Goal: Task Accomplishment & Management: Use online tool/utility

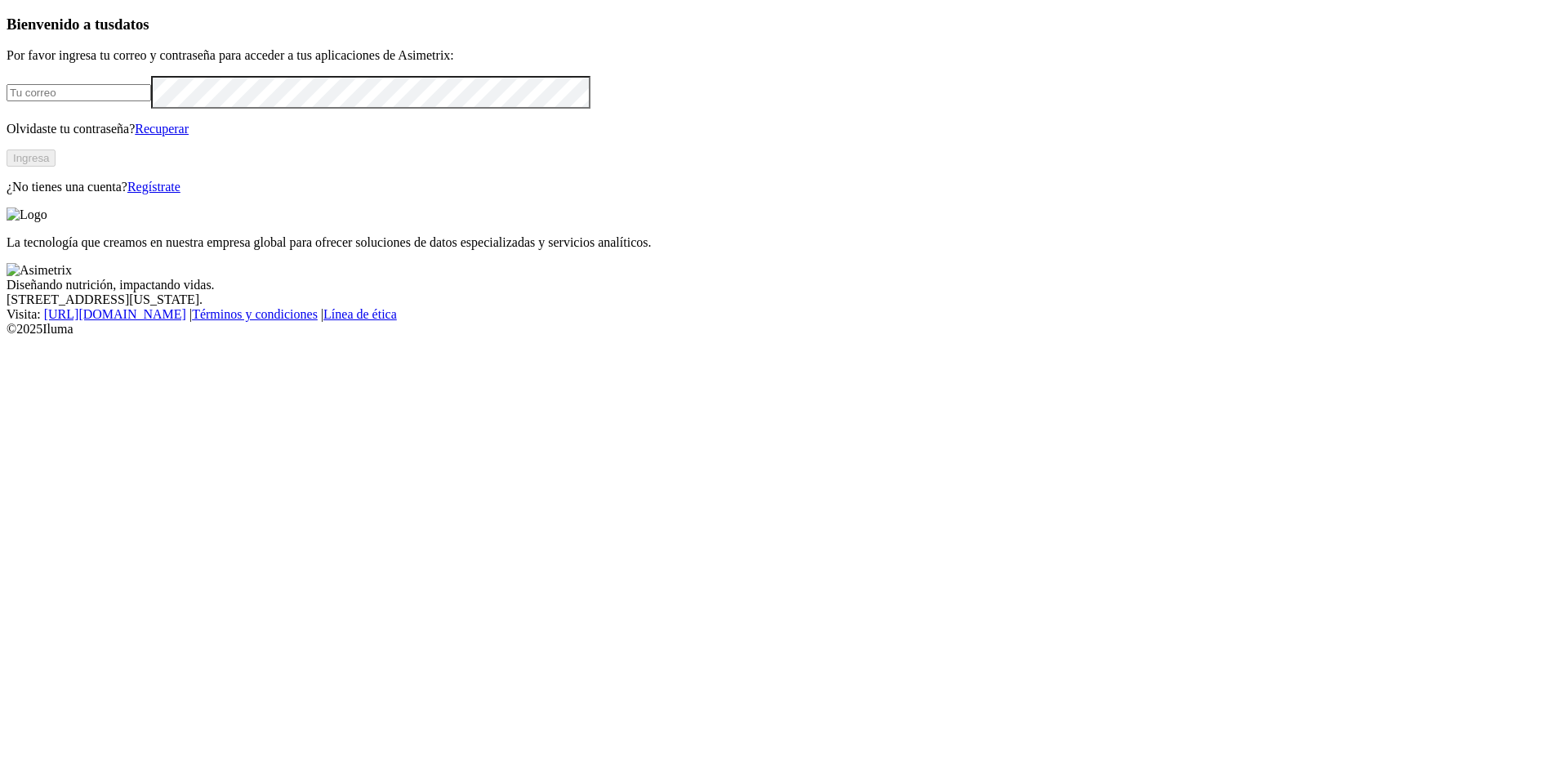
click at [151, 101] on input "email" at bounding box center [79, 93] width 144 height 17
click at [7, 337] on com-1password-button at bounding box center [7, 337] width 0 height 0
type input "[PERSON_NAME][EMAIL_ADDRESS][PERSON_NAME][DOMAIN_NAME]"
click at [56, 167] on button "Ingresa" at bounding box center [31, 158] width 49 height 17
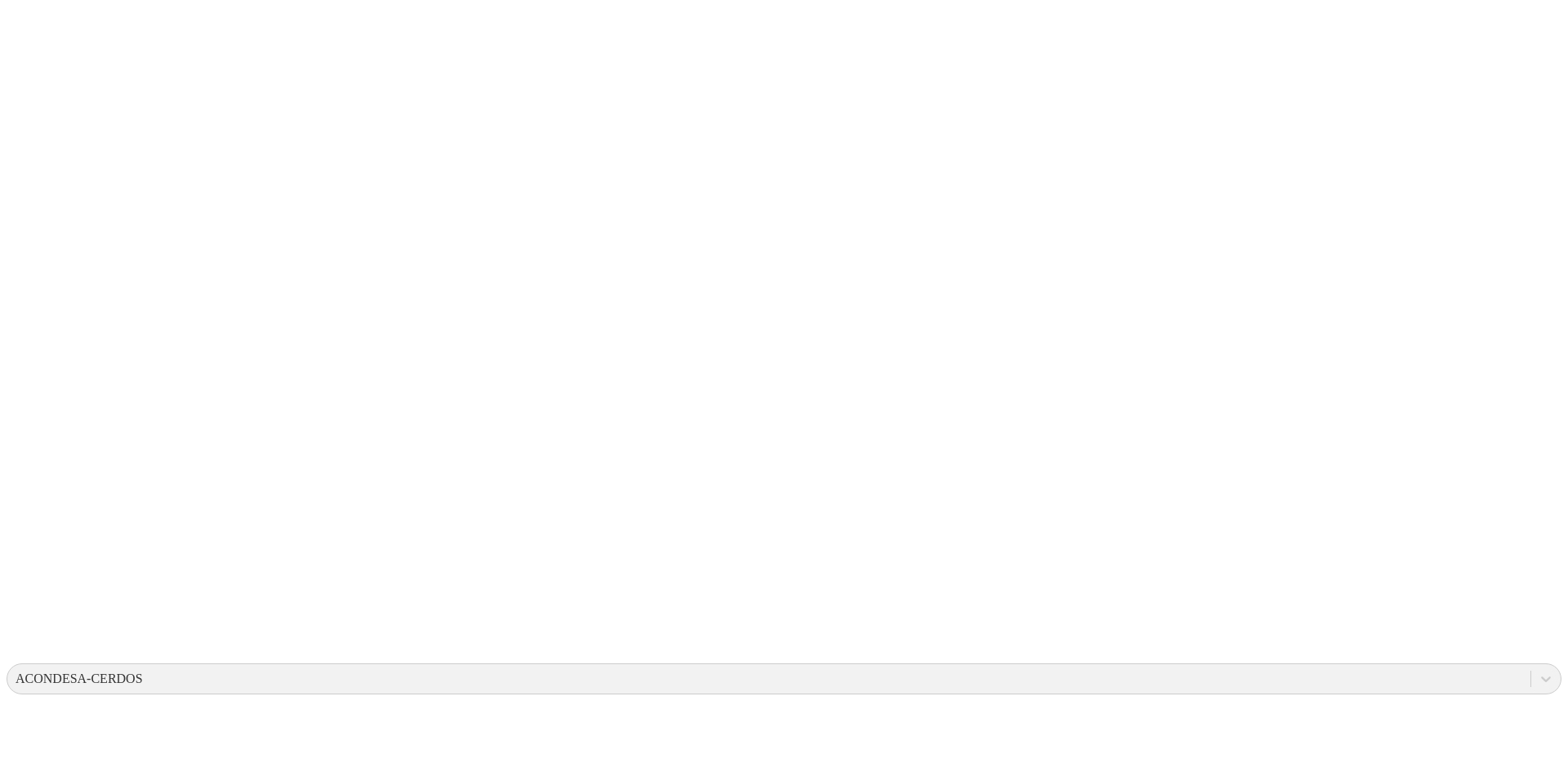
click at [18, 25] on icon at bounding box center [32, 333] width 51 height 653
drag, startPoint x: 20, startPoint y: 20, endPoint x: 45, endPoint y: 34, distance: 28.7
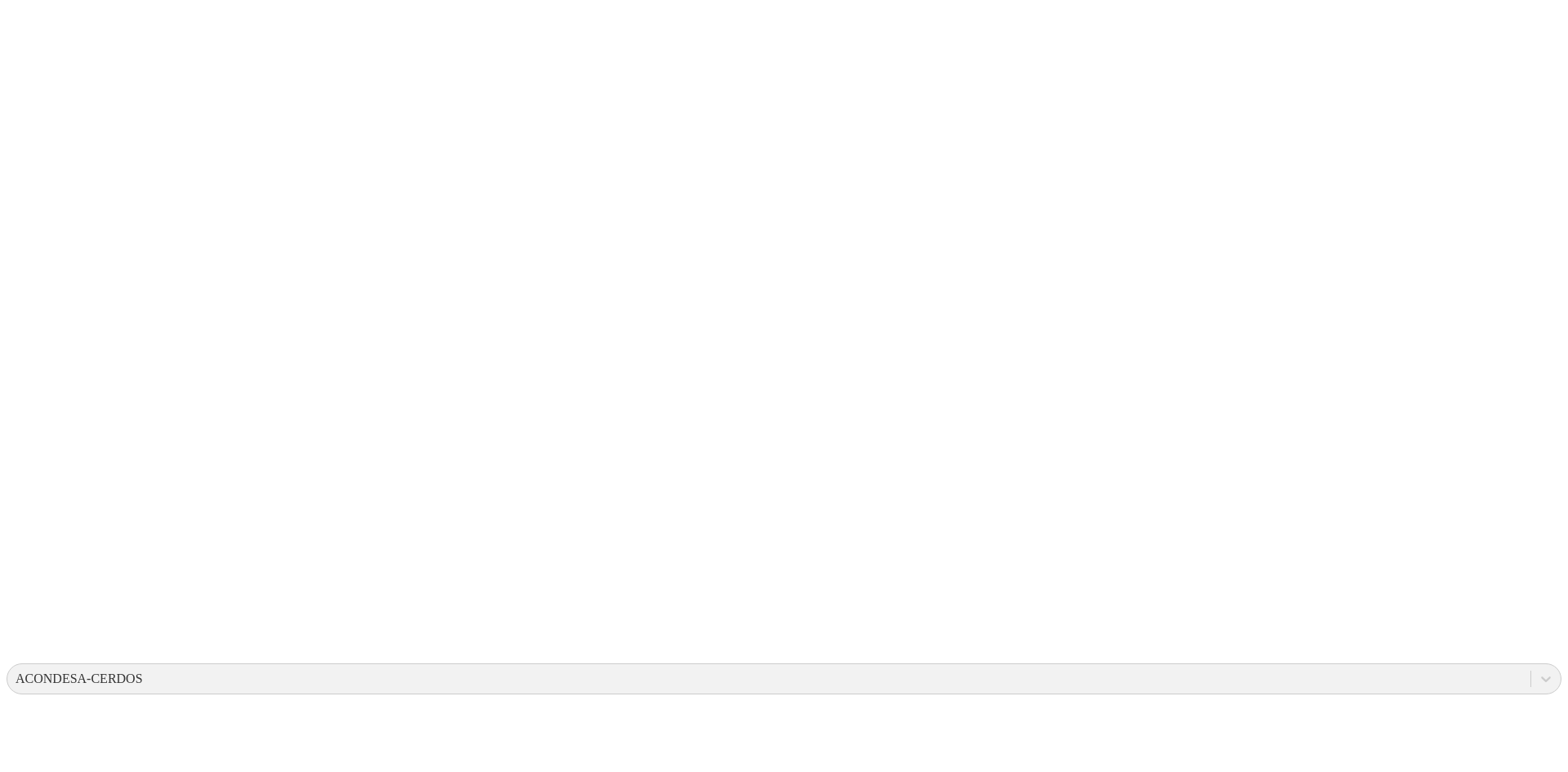
click at [20, 20] on icon at bounding box center [32, 333] width 51 height 653
